Goal: Task Accomplishment & Management: Manage account settings

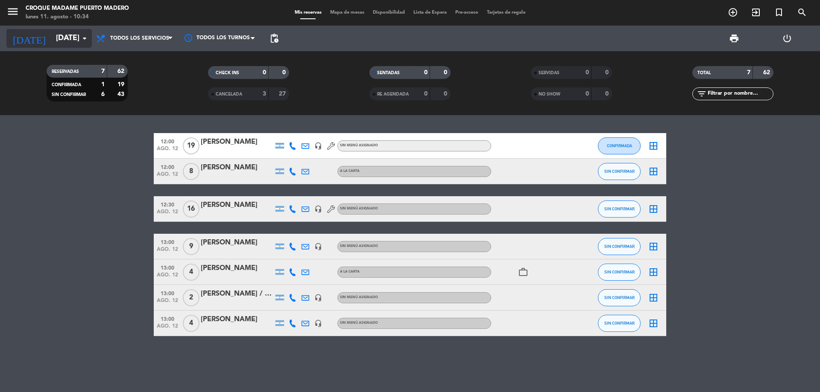
click at [79, 38] on icon "arrow_drop_down" at bounding box center [84, 38] width 10 height 10
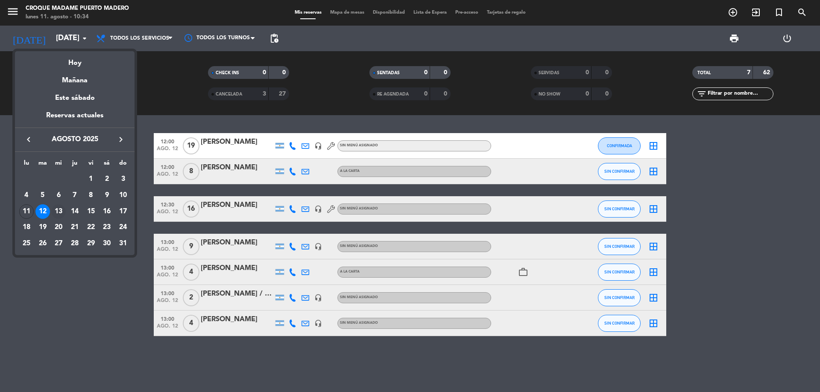
click at [60, 214] on div "13" at bounding box center [58, 212] width 15 height 15
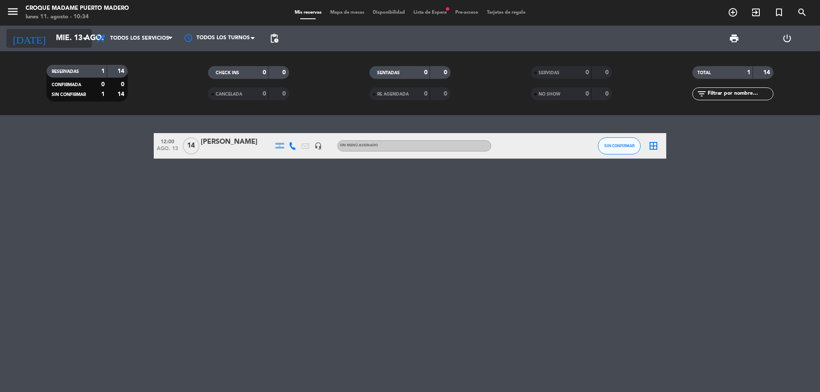
click at [82, 39] on icon "arrow_drop_down" at bounding box center [84, 38] width 10 height 10
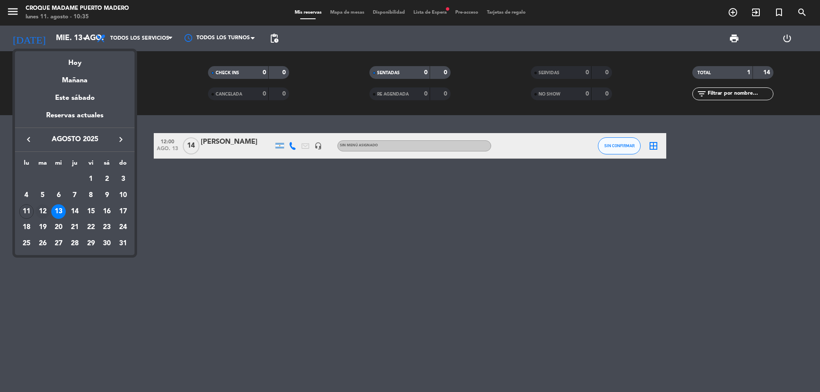
click at [44, 209] on div "12" at bounding box center [42, 212] width 15 height 15
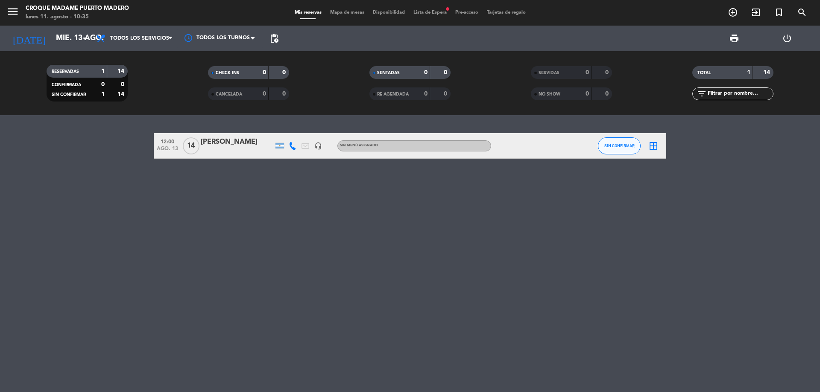
type input "[DATE]"
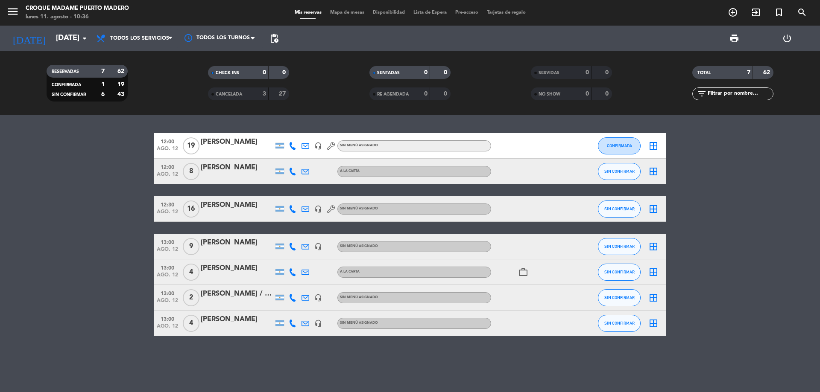
click at [237, 205] on div "[PERSON_NAME]" at bounding box center [237, 205] width 73 height 11
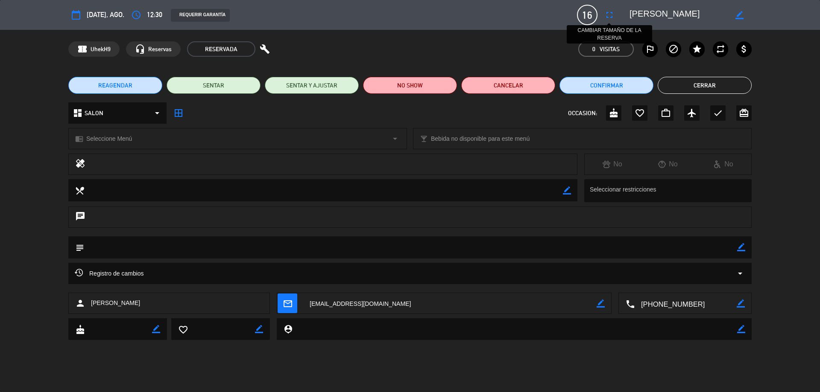
click at [607, 12] on icon "fullscreen" at bounding box center [609, 15] width 10 height 10
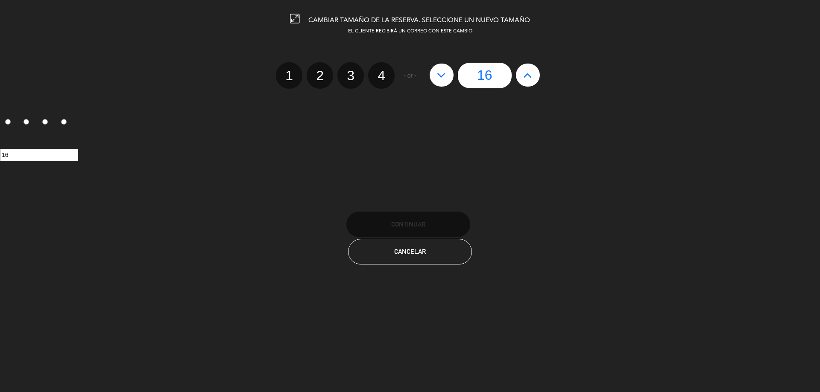
click at [443, 75] on icon at bounding box center [441, 75] width 9 height 14
type input "15"
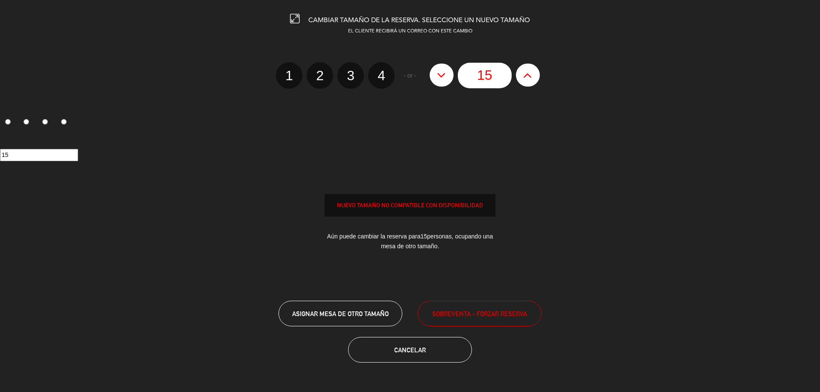
click at [443, 75] on edit-booking-info-modal "CAMBIAR TAMAÑO DE LA RESERVA. SELECCIONE UN NUEVO TAMAÑO EL CLIENTE RECIBIRÁ UN…" at bounding box center [410, 196] width 820 height 392
click at [440, 85] on button at bounding box center [442, 75] width 24 height 23
type input "14"
click at [430, 64] on button at bounding box center [442, 75] width 24 height 23
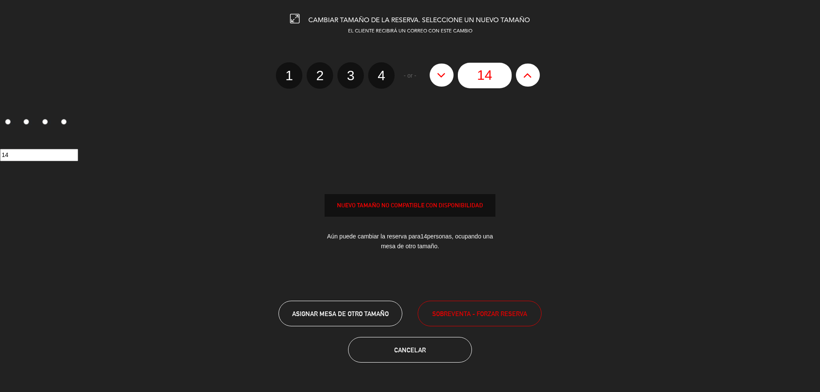
type input "13"
click at [527, 74] on icon at bounding box center [527, 75] width 9 height 14
type input "14"
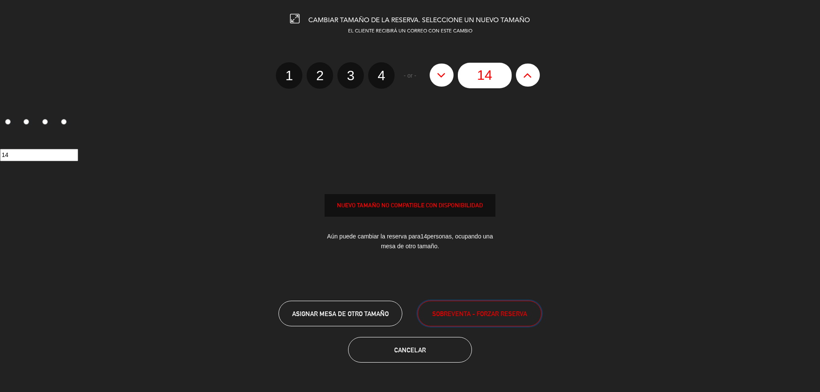
click at [459, 319] on button "SOBREVENTA - FORZAR RESERVA" at bounding box center [480, 314] width 124 height 26
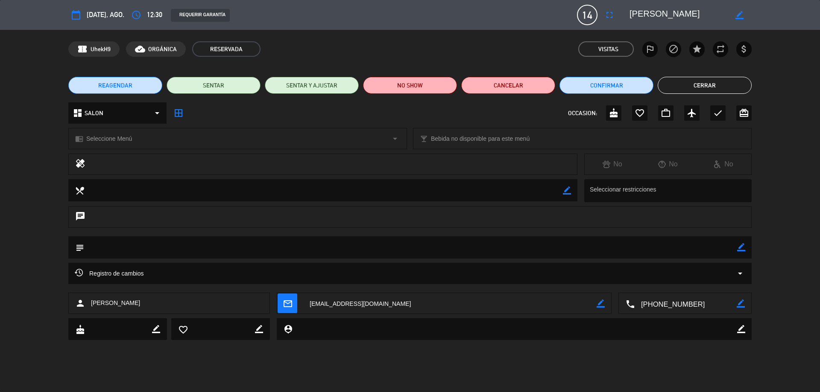
click at [718, 86] on button "Cerrar" at bounding box center [705, 85] width 94 height 17
